Goal: Entertainment & Leisure: Consume media (video, audio)

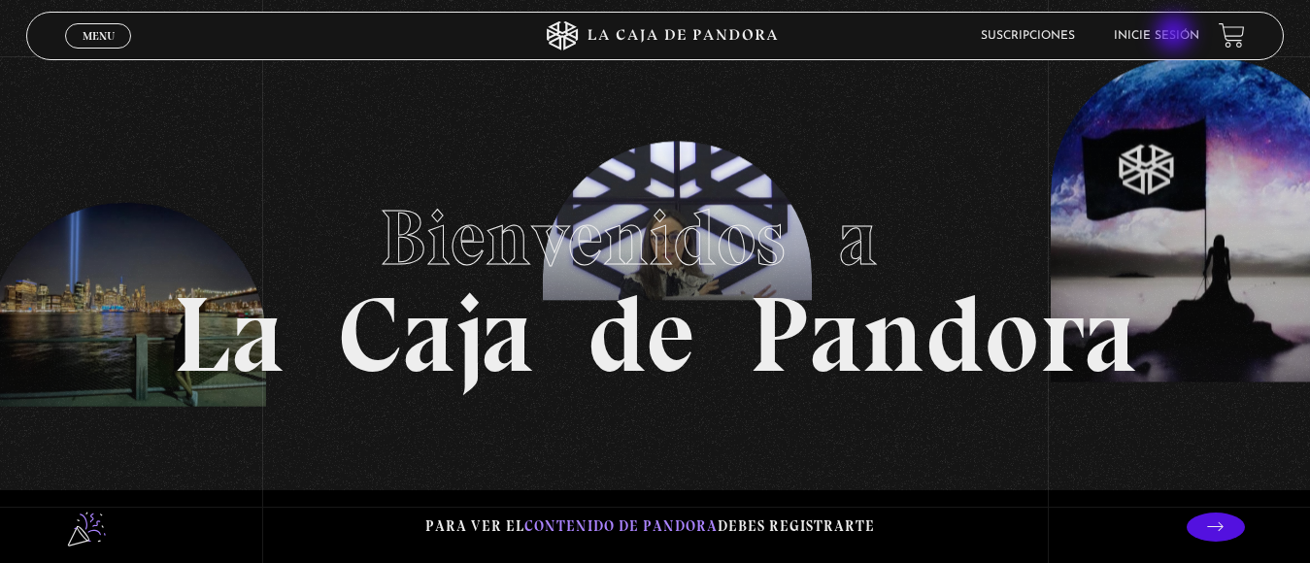
click at [1176, 35] on link "Inicie sesión" at bounding box center [1156, 36] width 85 height 12
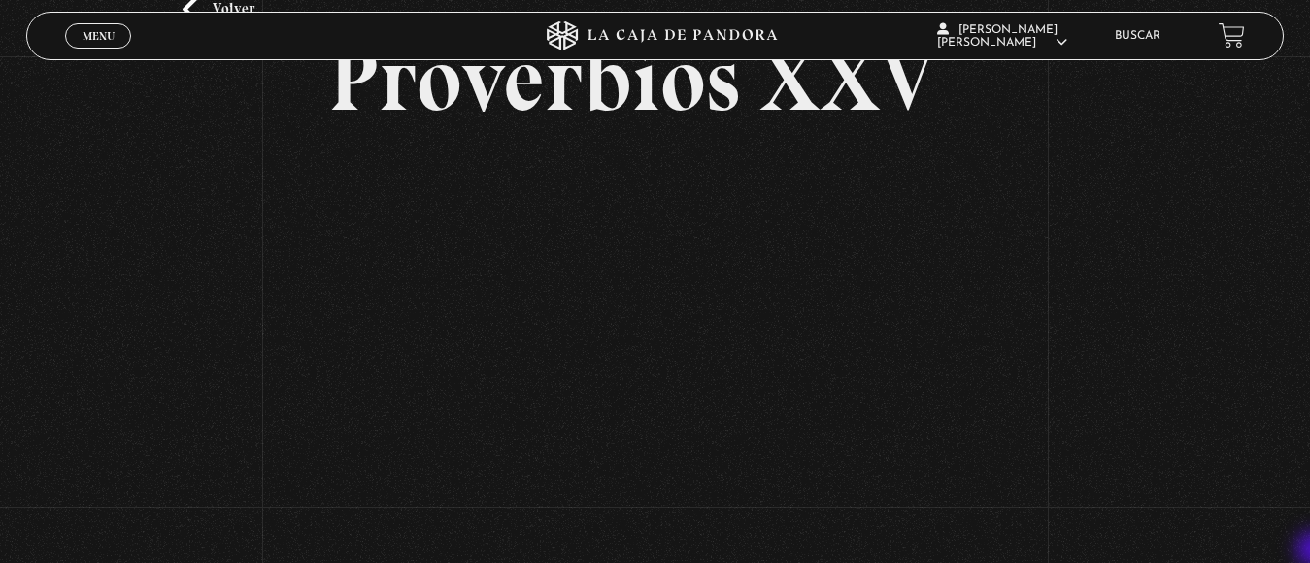
scroll to position [155, 0]
